Goal: Task Accomplishment & Management: Manage account settings

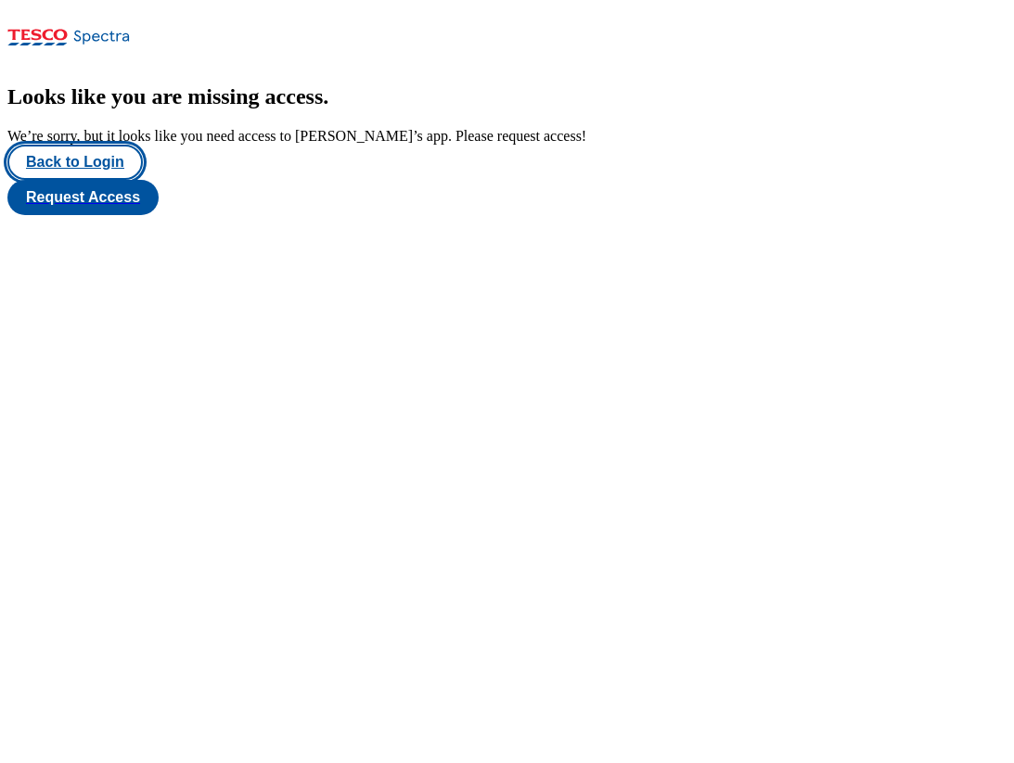
click at [72, 180] on button "Back to Login" at bounding box center [74, 162] width 135 height 35
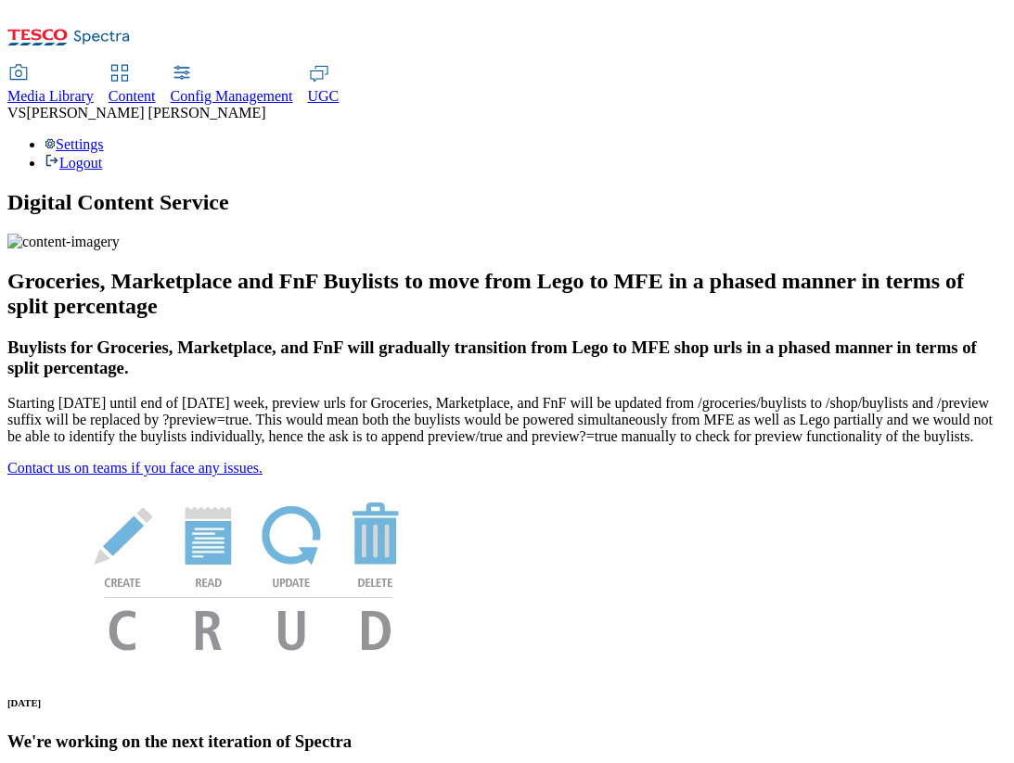
click at [953, 136] on div "Settings Logout" at bounding box center [506, 153] width 999 height 35
click at [104, 136] on link "Settings" at bounding box center [74, 144] width 59 height 16
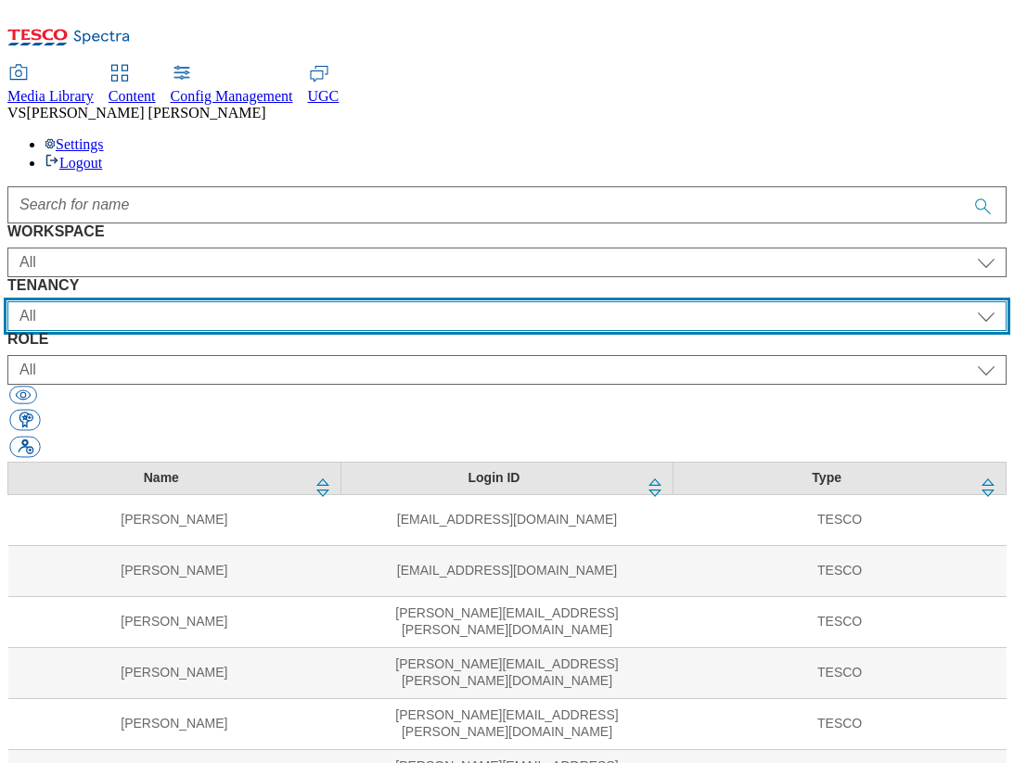
click at [475, 301] on select "All ALL All all Clubcard Boost UK Clubcard Marketing Clubcard ROI clubcard-boos…" at bounding box center [506, 316] width 999 height 30
select select "flare-scan-pay-go"
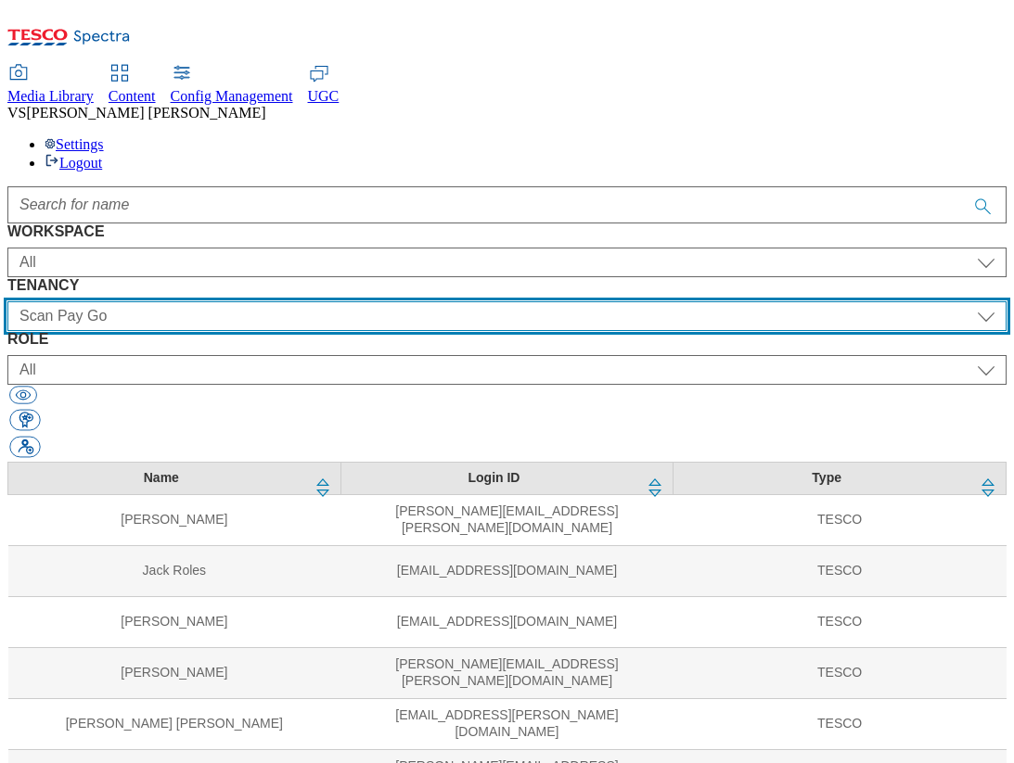
scroll to position [79, 0]
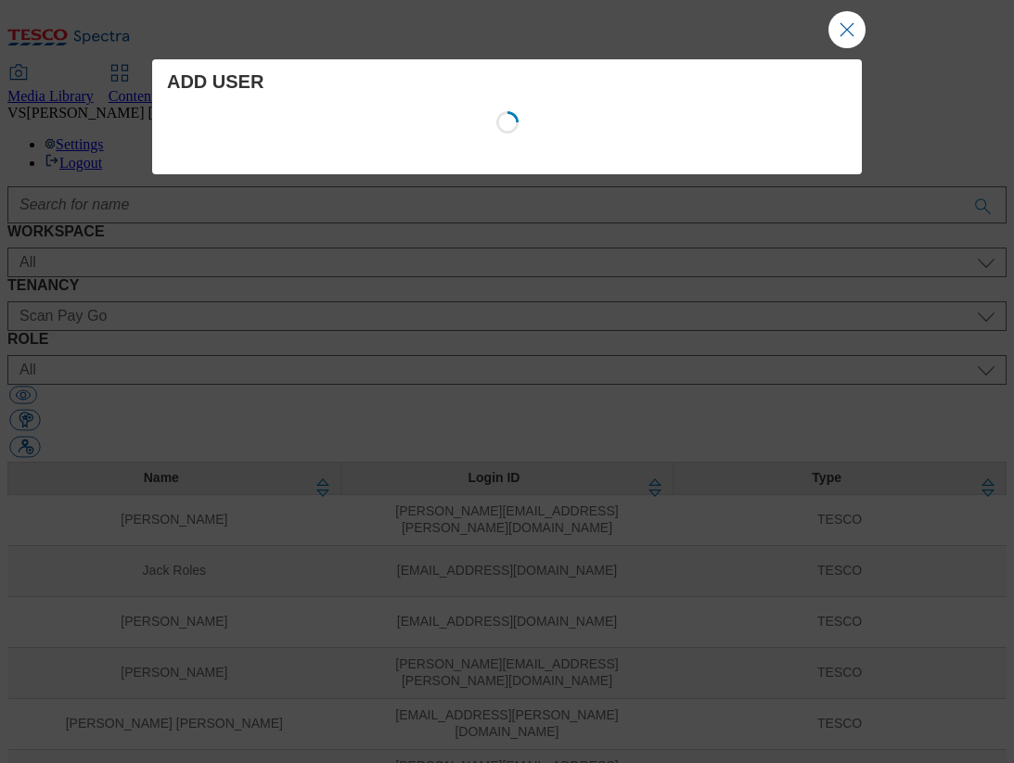
select select "Media"
select select "flare-scan-pay-go"
select select "content_designer"
select select "Media"
select select "flare-tills"
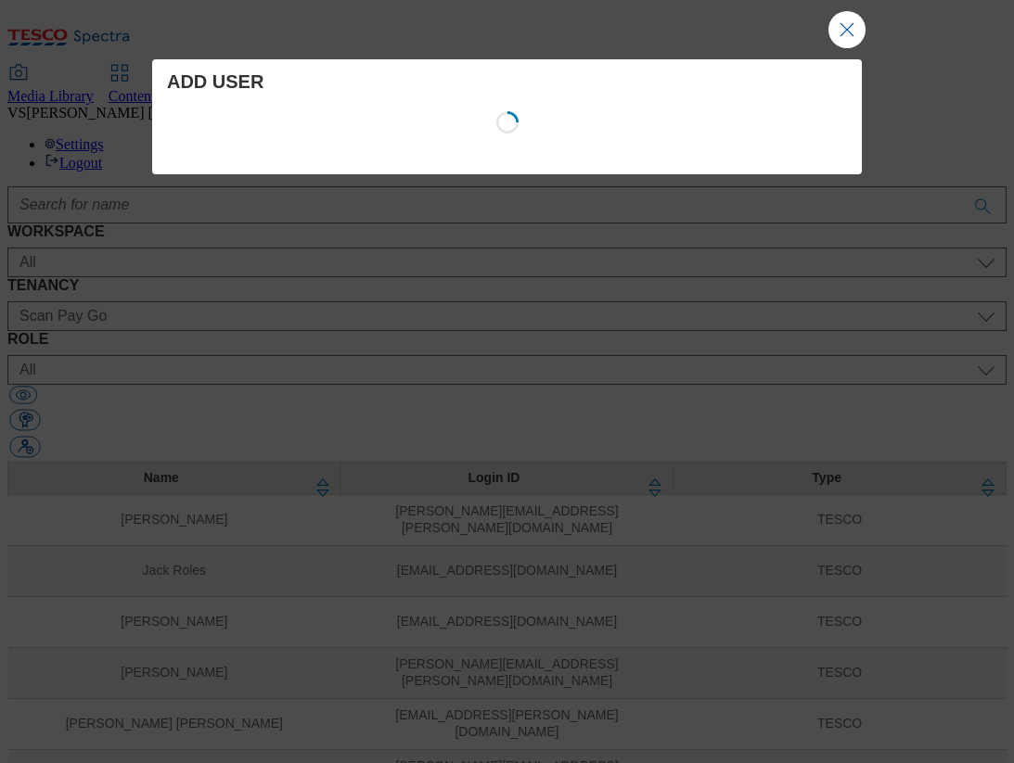
select select "content_designer"
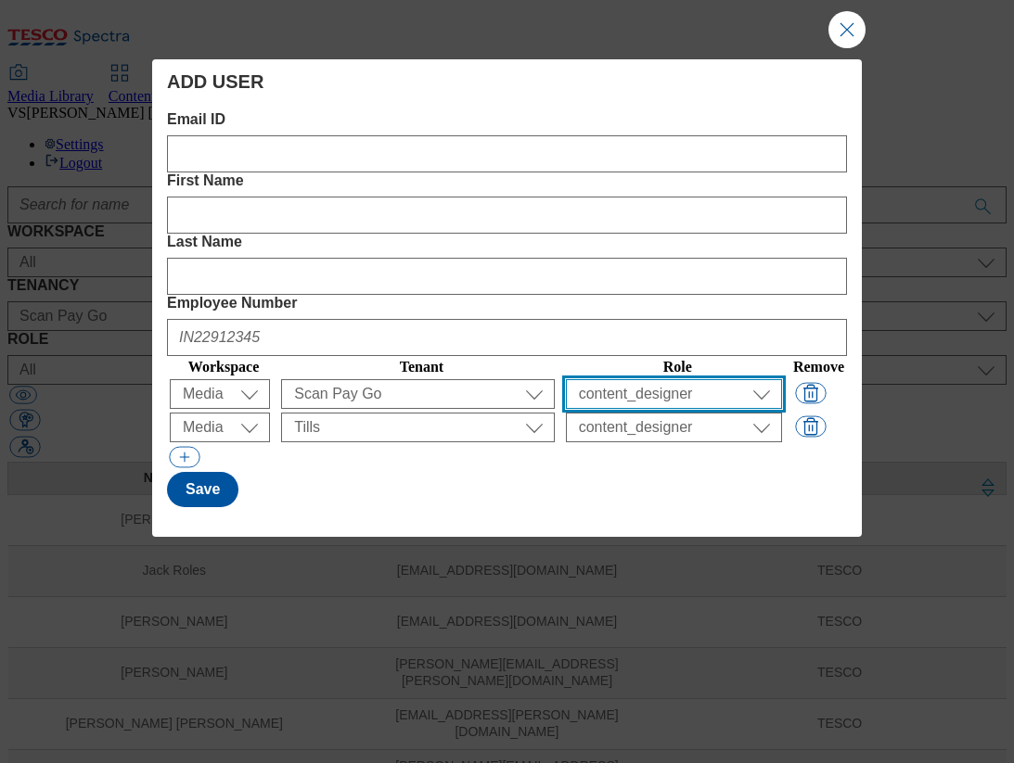
click at [615, 379] on select "All content_designer content_editor content_read developer guest media_admin mo…" at bounding box center [674, 394] width 216 height 30
select select "content_editor"
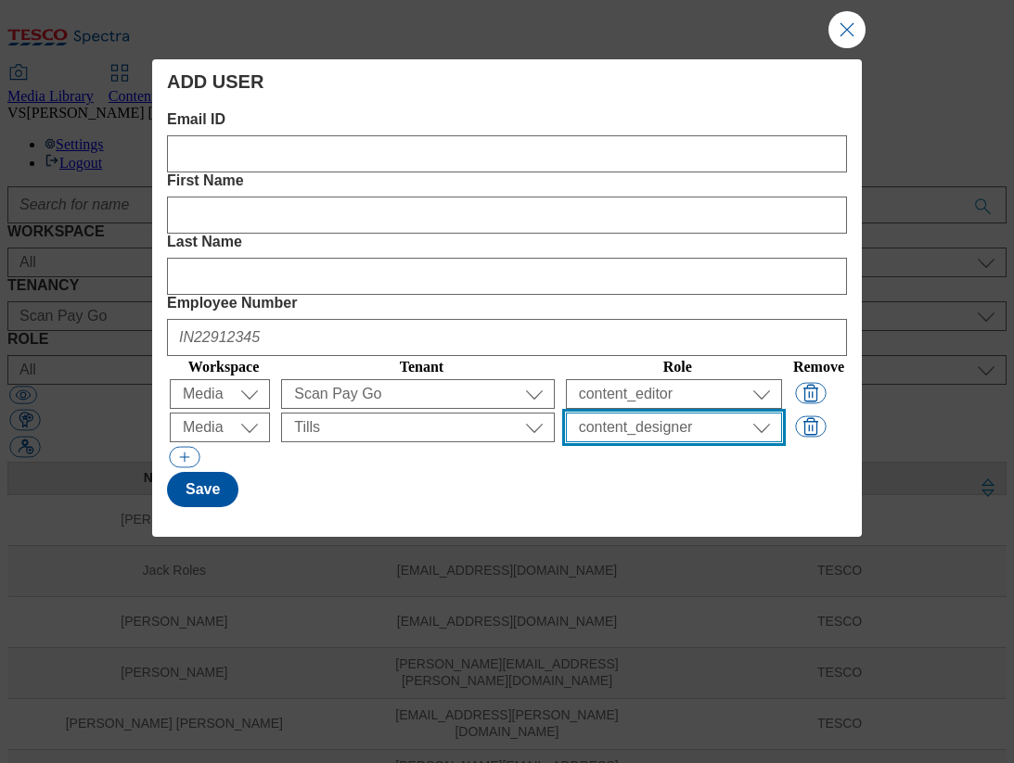
click at [591, 379] on select "All content_designer content_editor content_read developer guest media_admin mo…" at bounding box center [674, 394] width 216 height 30
select select "content_editor"
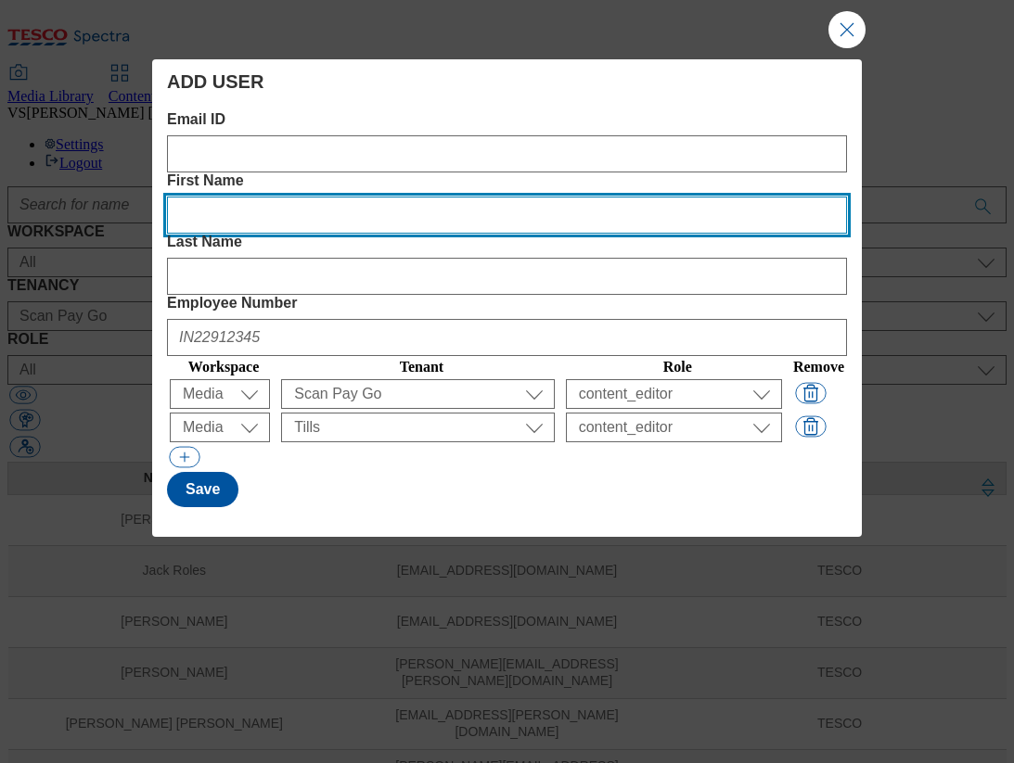
click at [429, 197] on Name "First Name" at bounding box center [507, 215] width 680 height 37
paste Name "Péter"
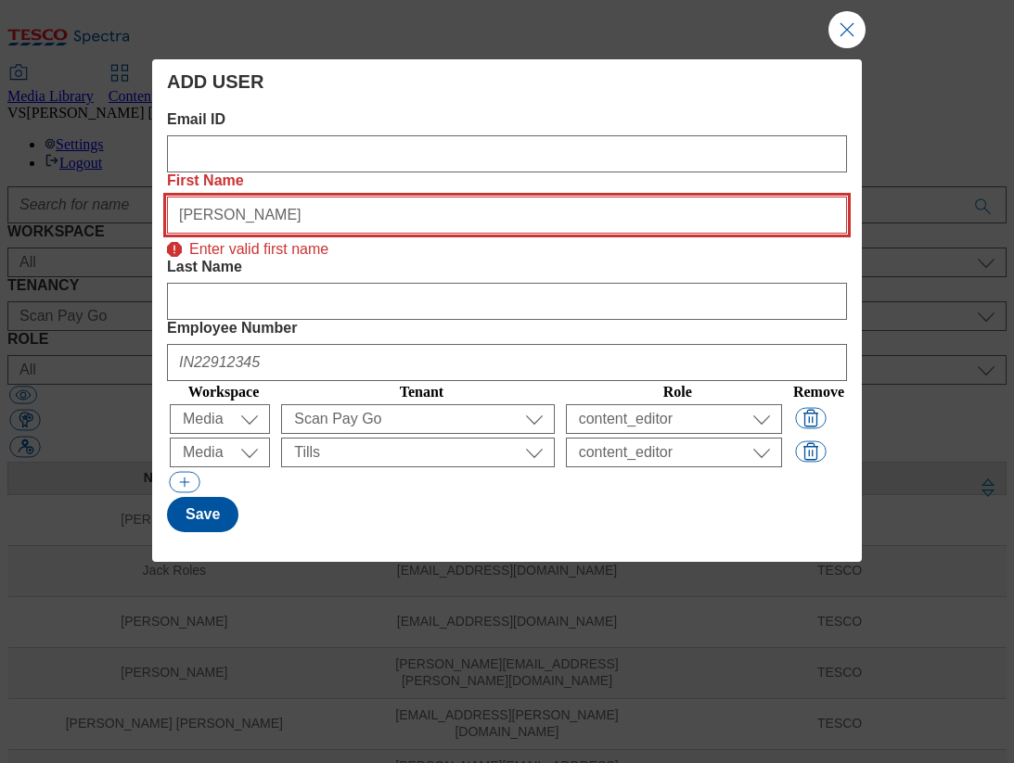
click at [366, 197] on Name "Péter" at bounding box center [507, 215] width 680 height 37
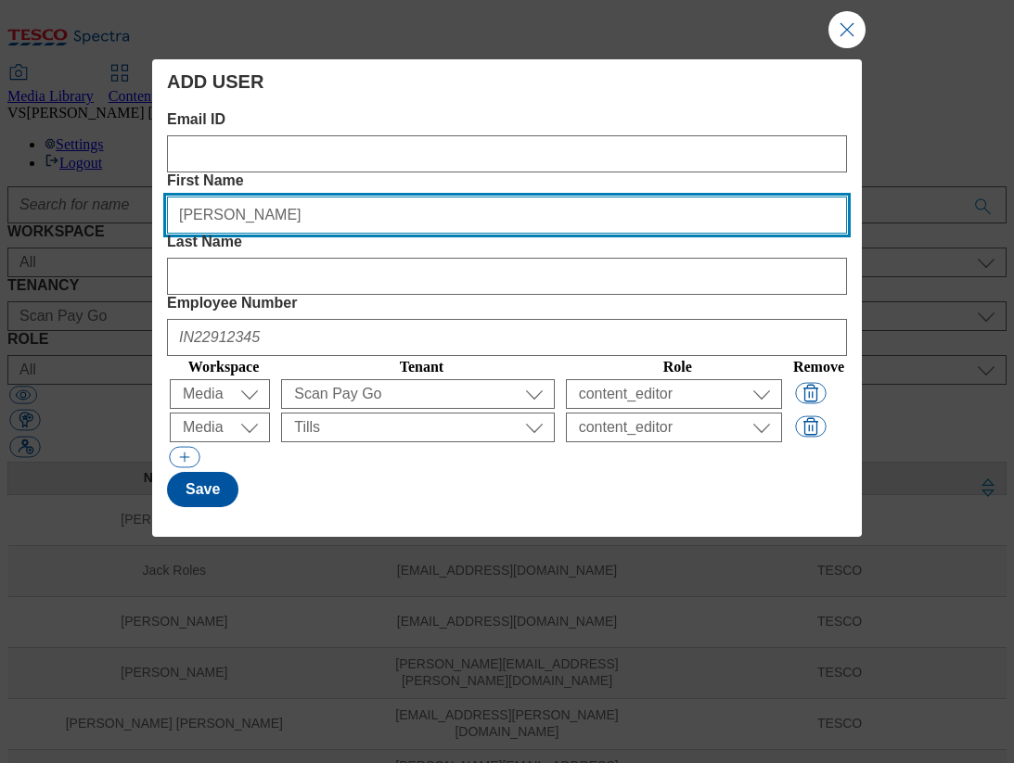
type Name "Peter"
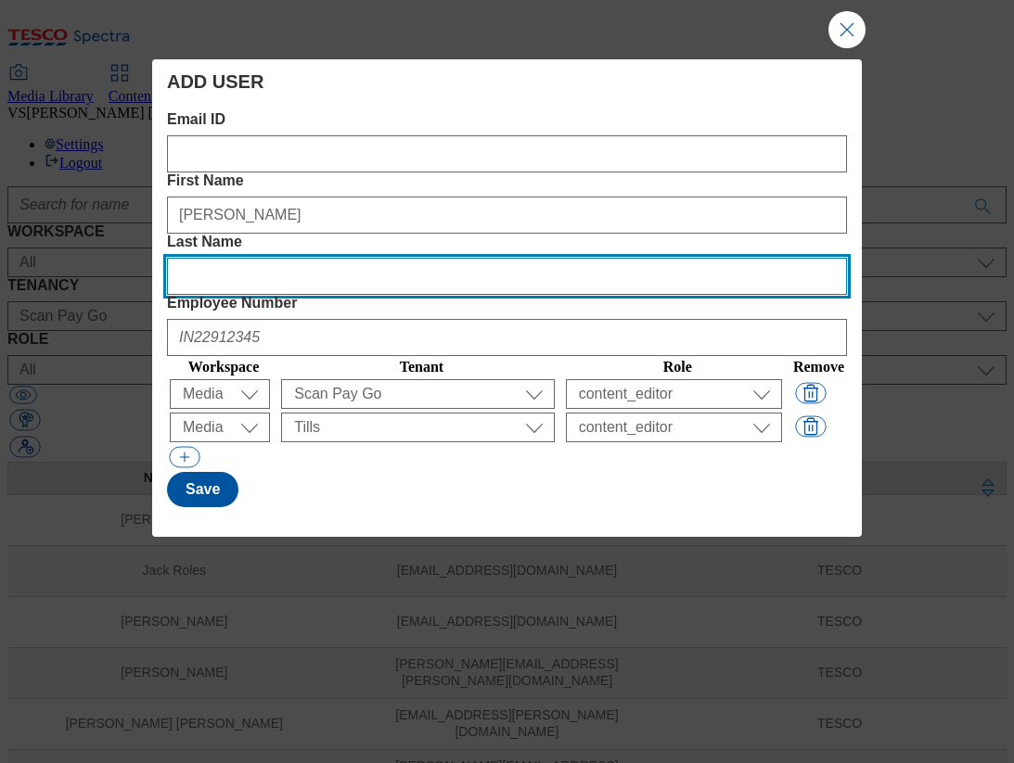
click at [570, 258] on Name "Last Name" at bounding box center [507, 276] width 680 height 37
paste Name "Paksi"
type Name "Paksi"
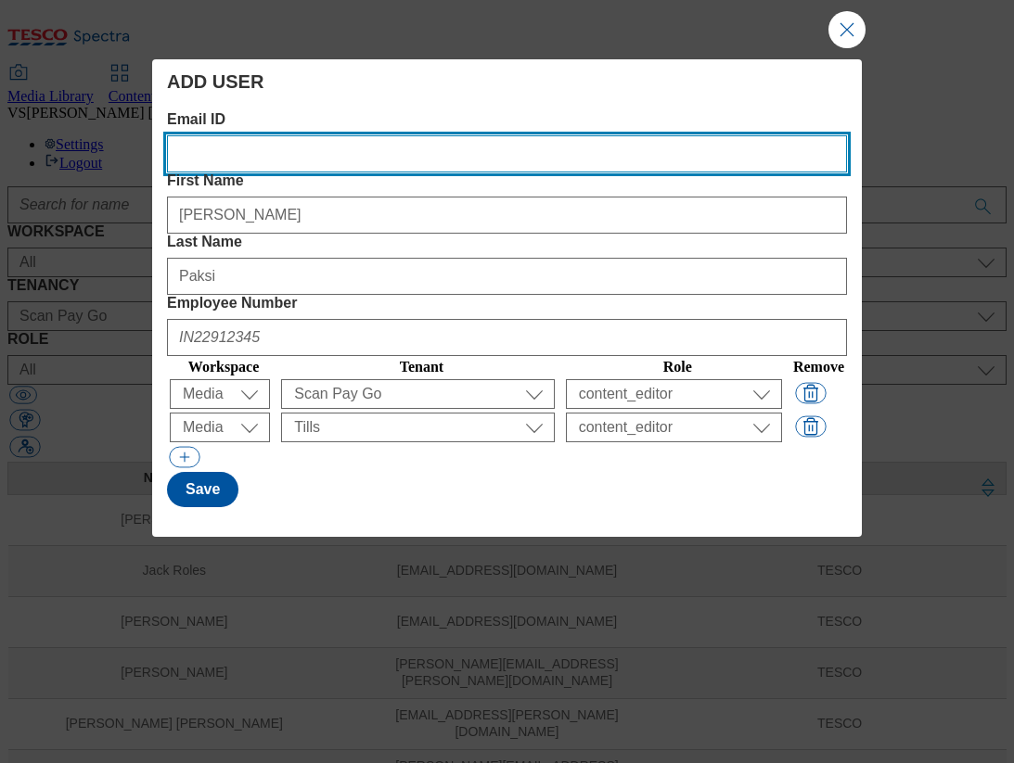
click at [245, 159] on ID "Email ID" at bounding box center [507, 153] width 680 height 37
paste ID "peter.paksi@tesco.com"
type ID "peter.paksi@tesco.com"
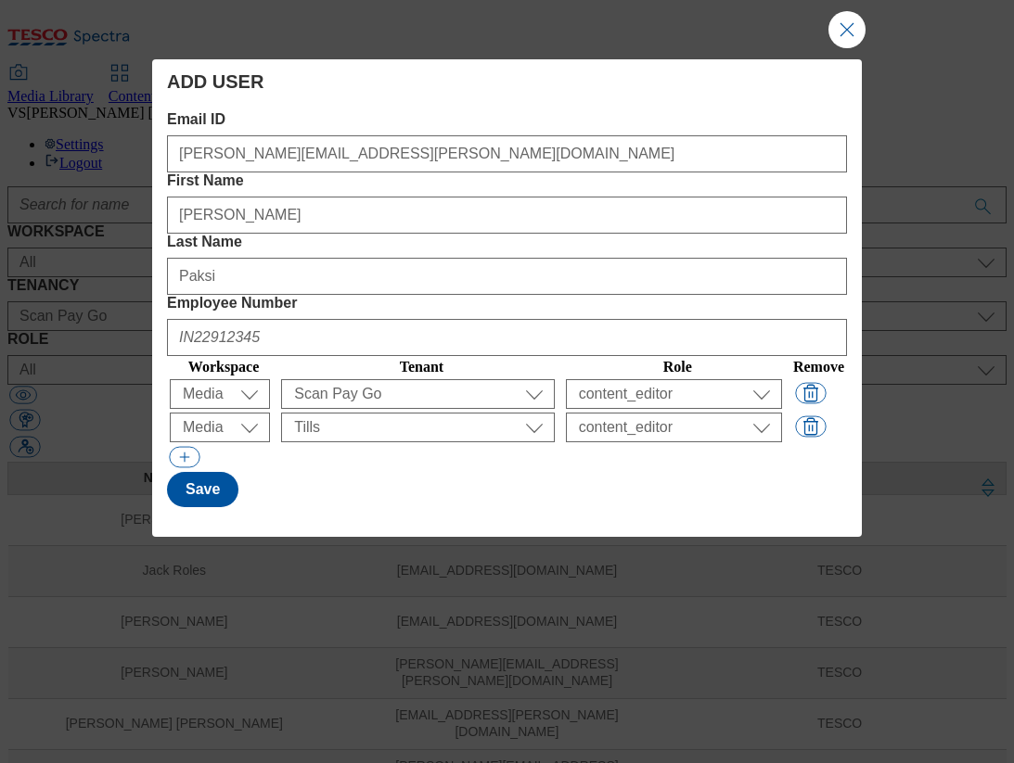
scroll to position [0, 0]
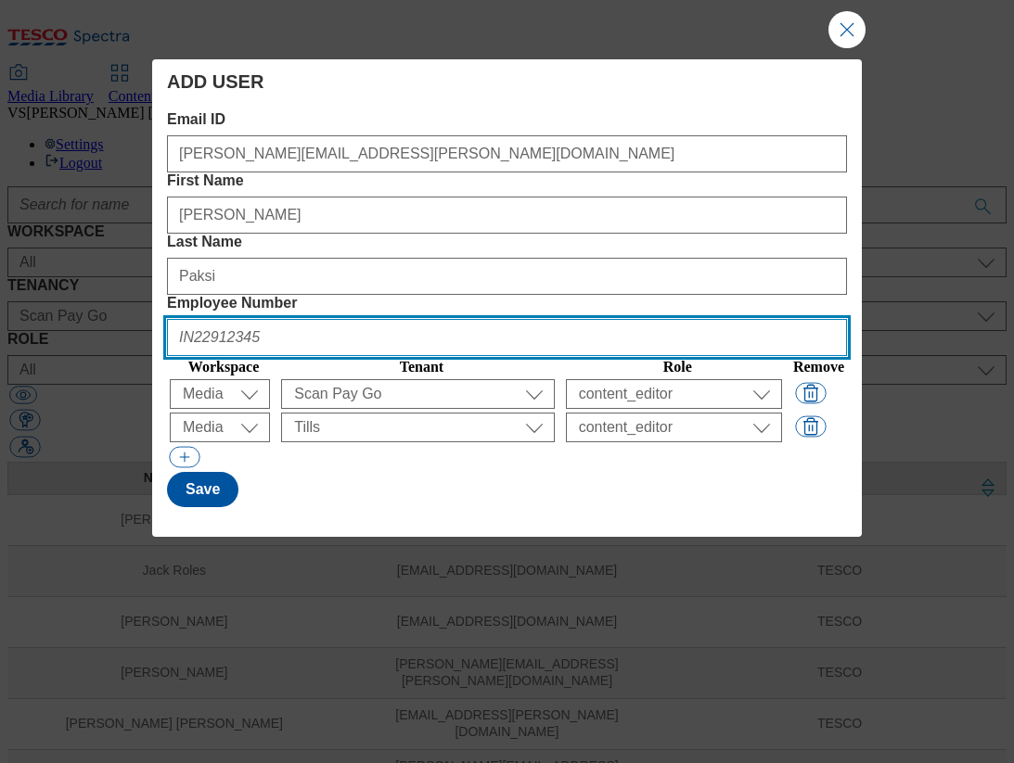
click at [756, 319] on Number "Employee Number" at bounding box center [507, 337] width 680 height 37
paste Number "HU901432"
type Number "HU901432"
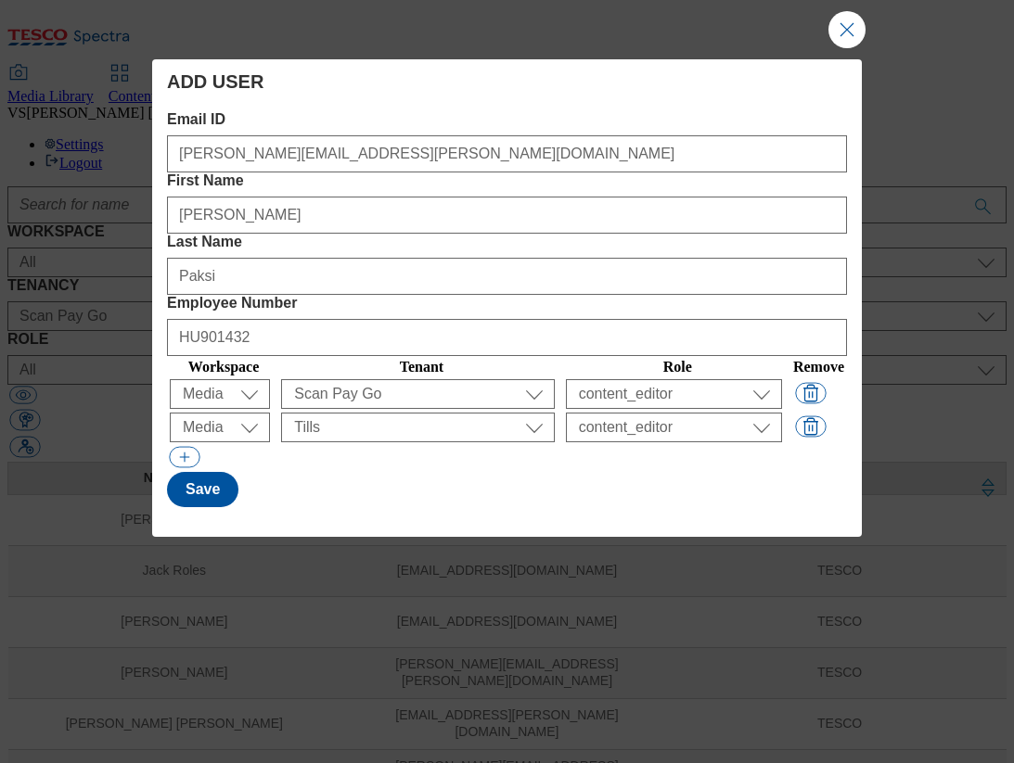
click at [492, 445] on div "Modal" at bounding box center [507, 458] width 680 height 27
click at [210, 472] on button "Save" at bounding box center [202, 489] width 71 height 35
select select "content_designer"
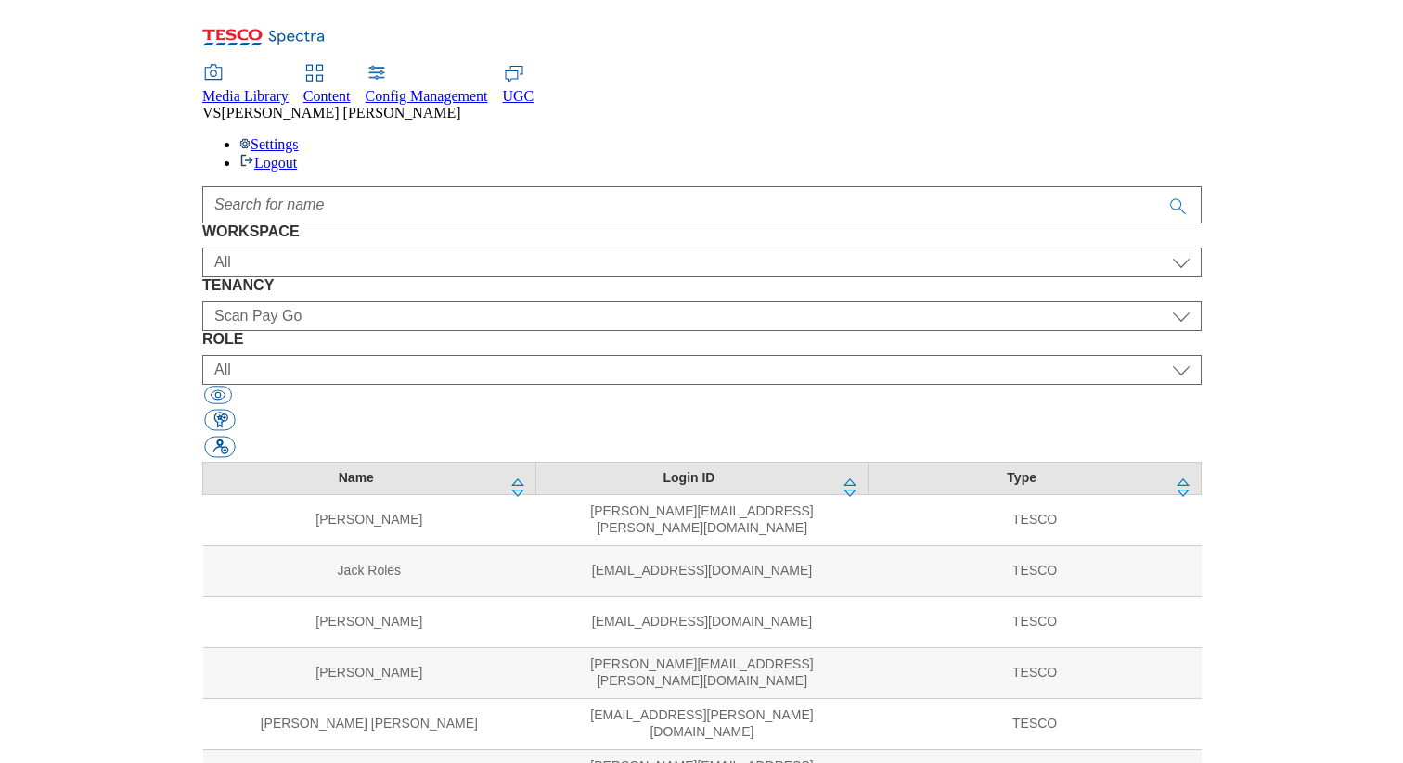
scroll to position [111, 0]
